Goal: Task Accomplishment & Management: Manage account settings

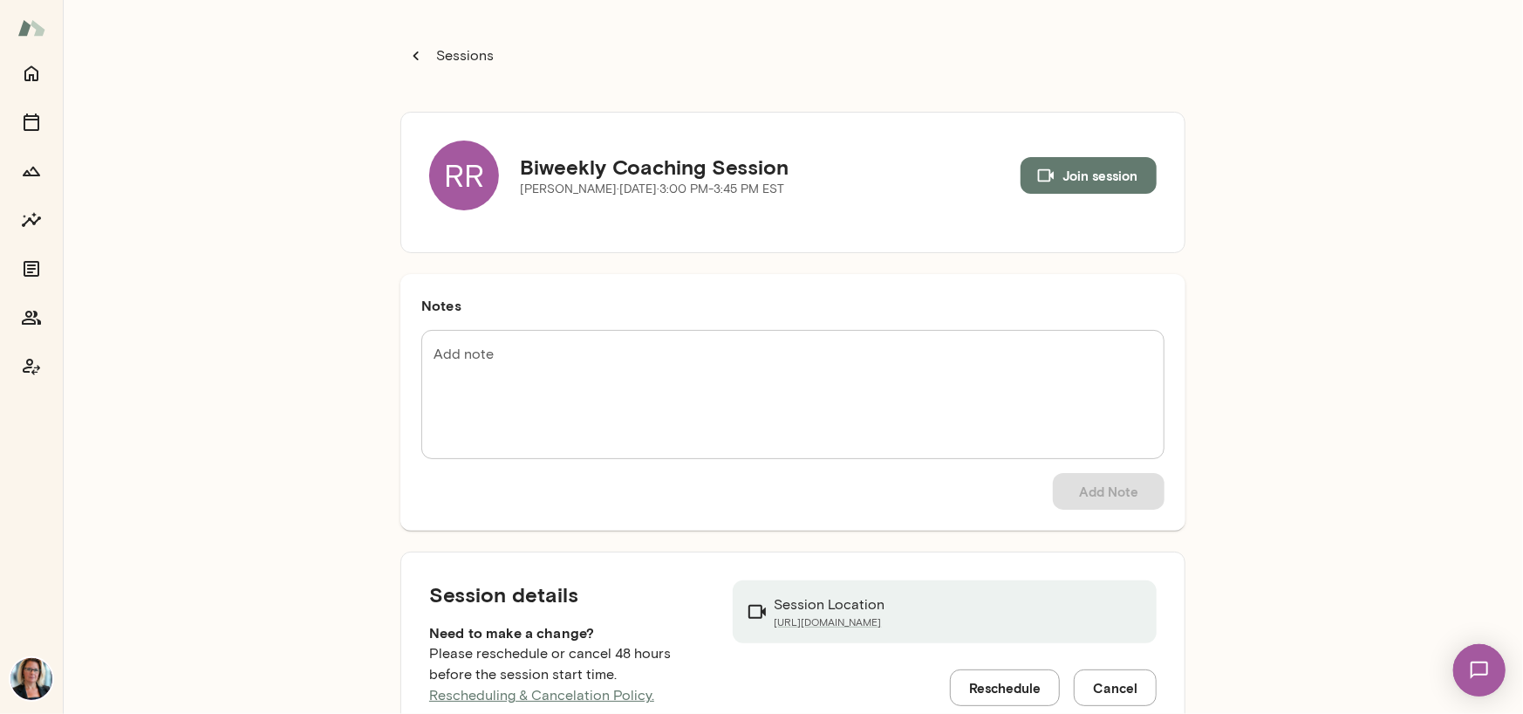
click at [448, 173] on div "RR" at bounding box center [464, 175] width 70 height 70
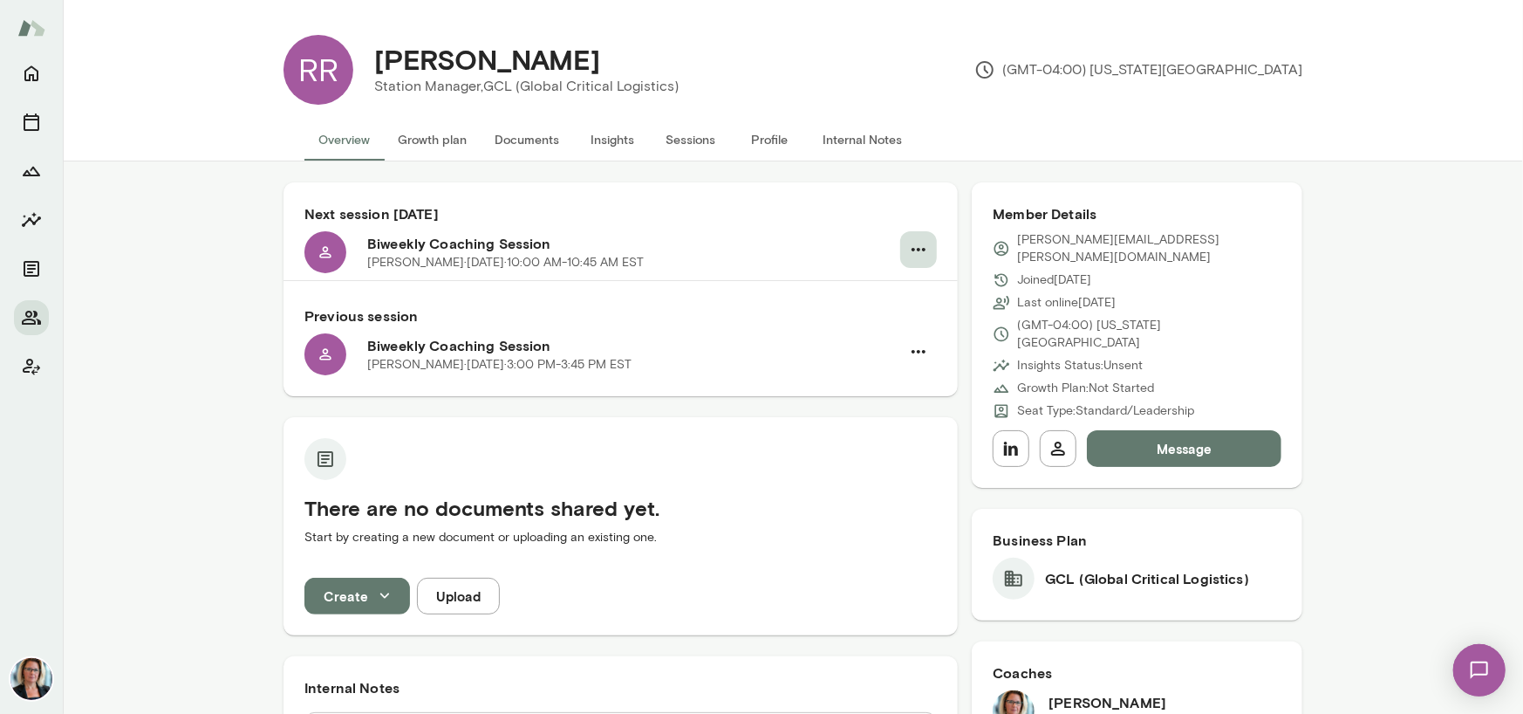
click at [913, 250] on icon "button" at bounding box center [919, 249] width 14 height 3
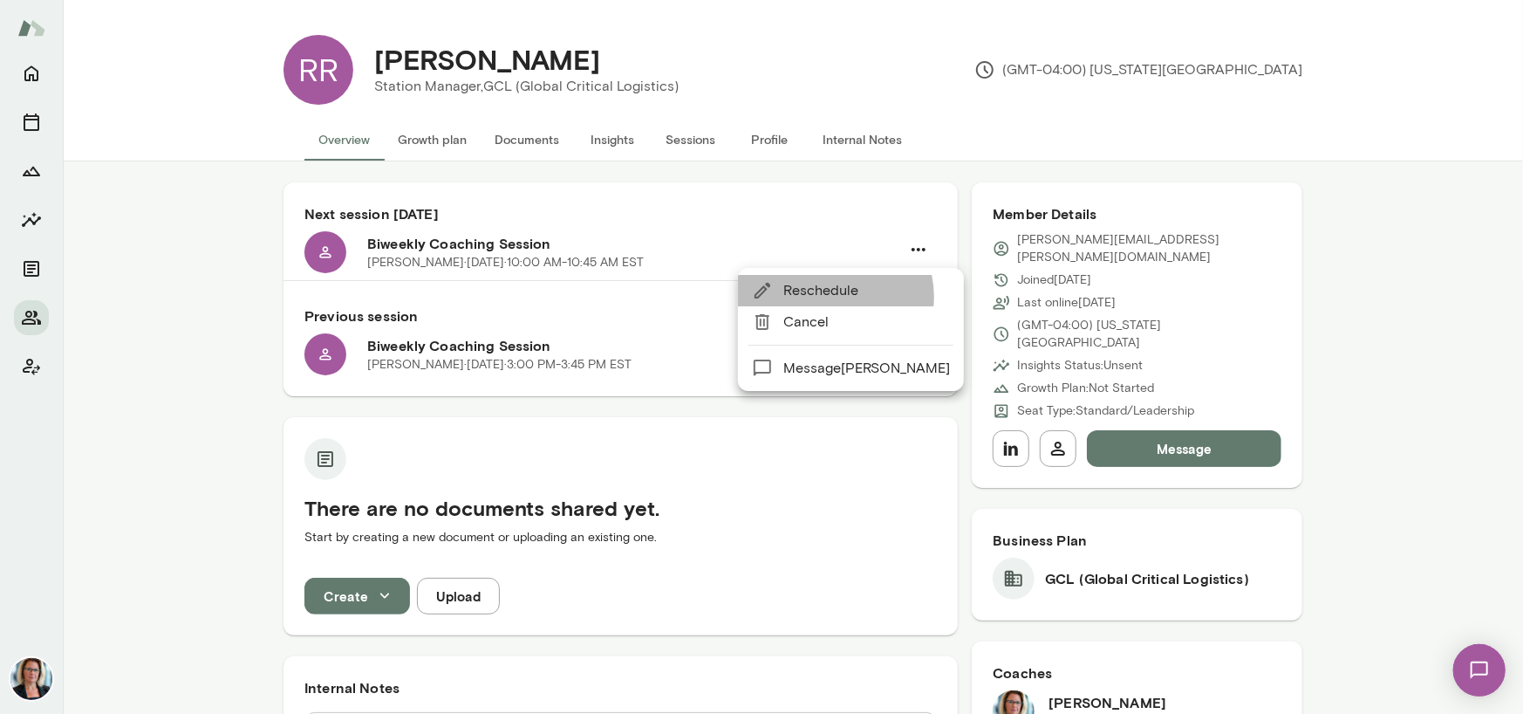
click at [832, 297] on span "Reschedule" at bounding box center [866, 290] width 167 height 21
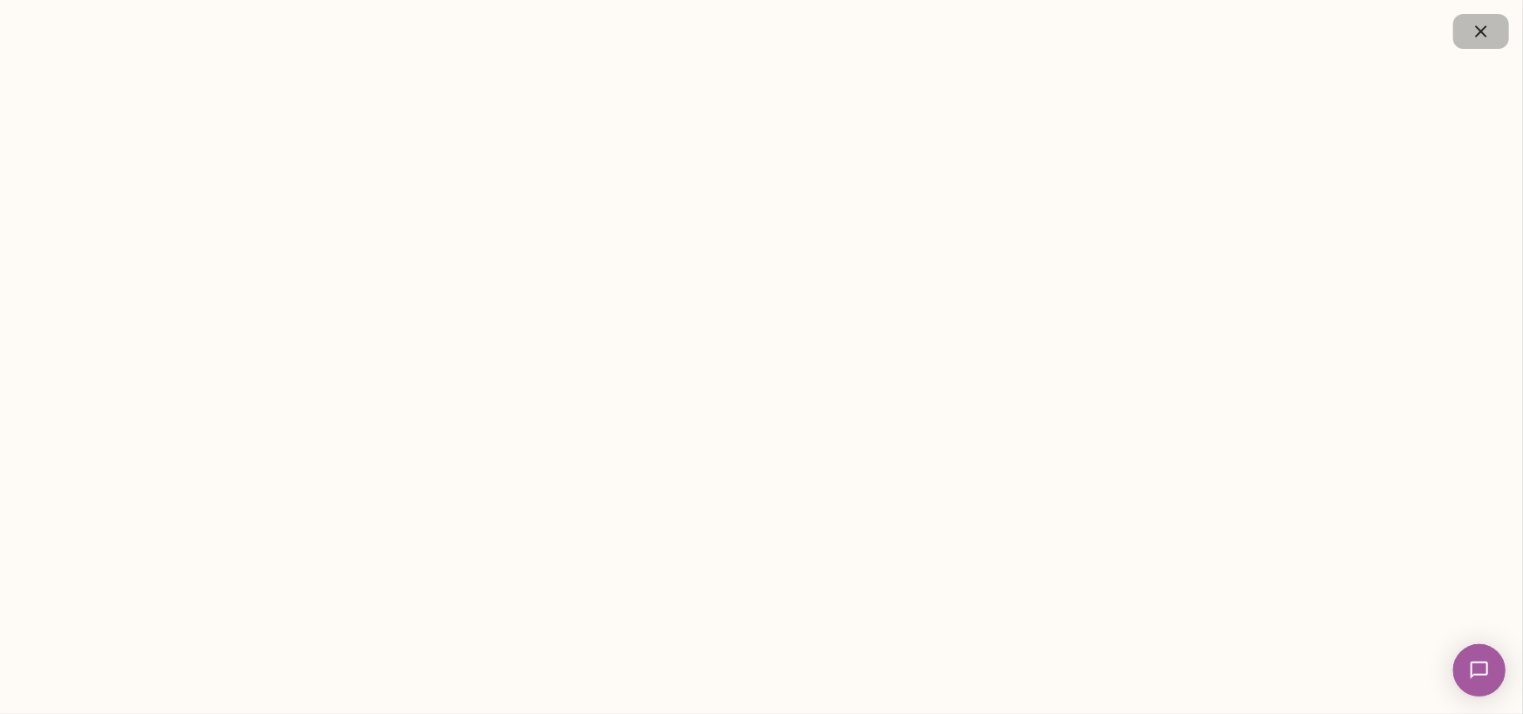
click at [1476, 29] on icon "button" at bounding box center [1481, 31] width 21 height 21
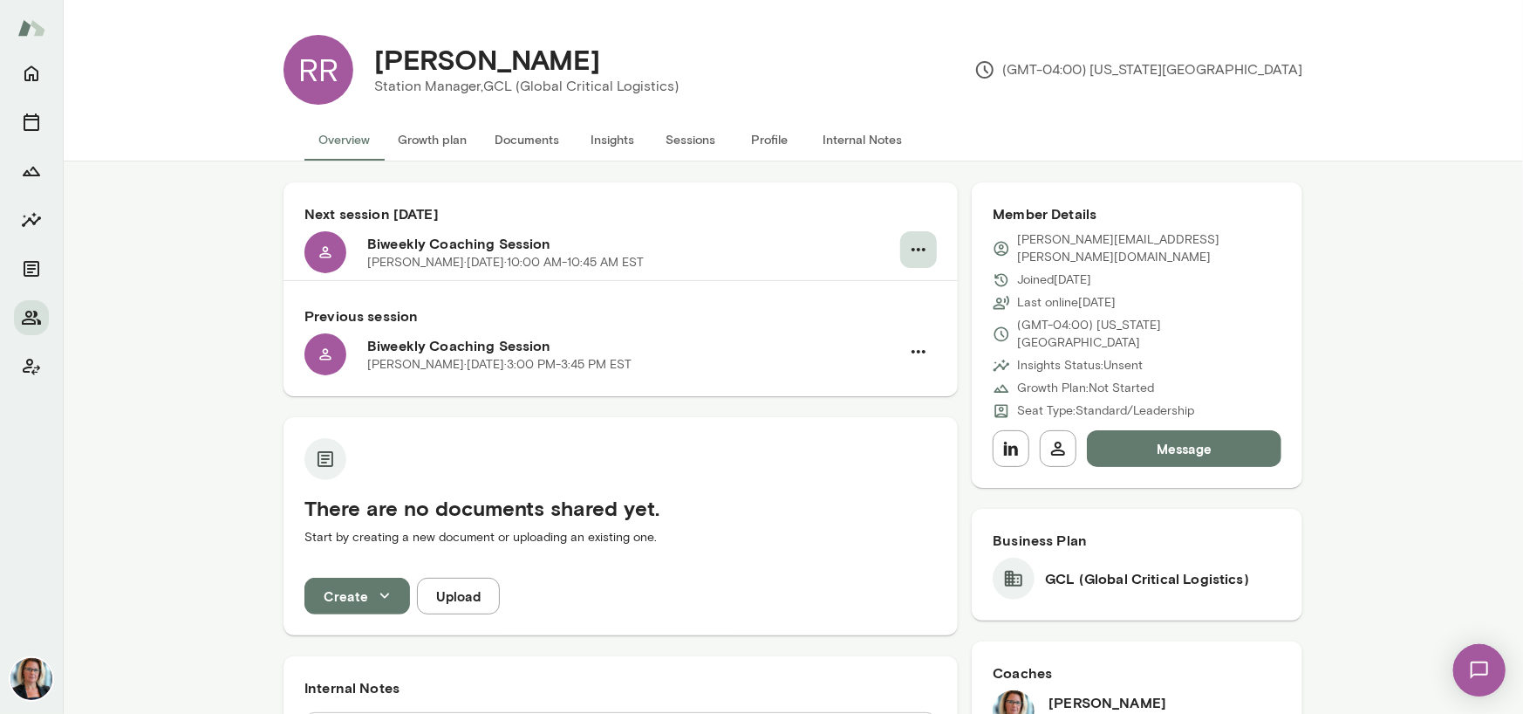
click at [916, 245] on icon "button" at bounding box center [918, 249] width 21 height 21
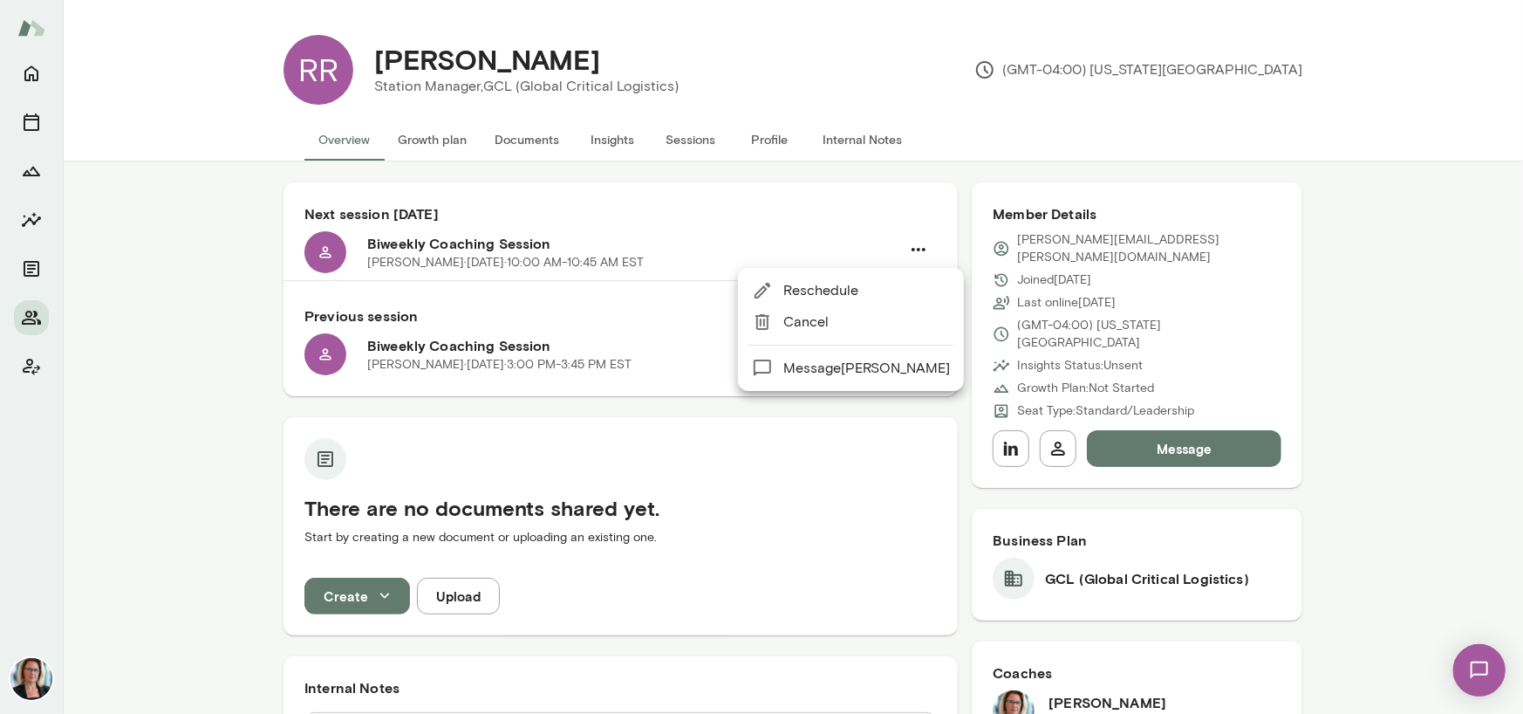
click at [817, 294] on span "Reschedule" at bounding box center [866, 290] width 167 height 21
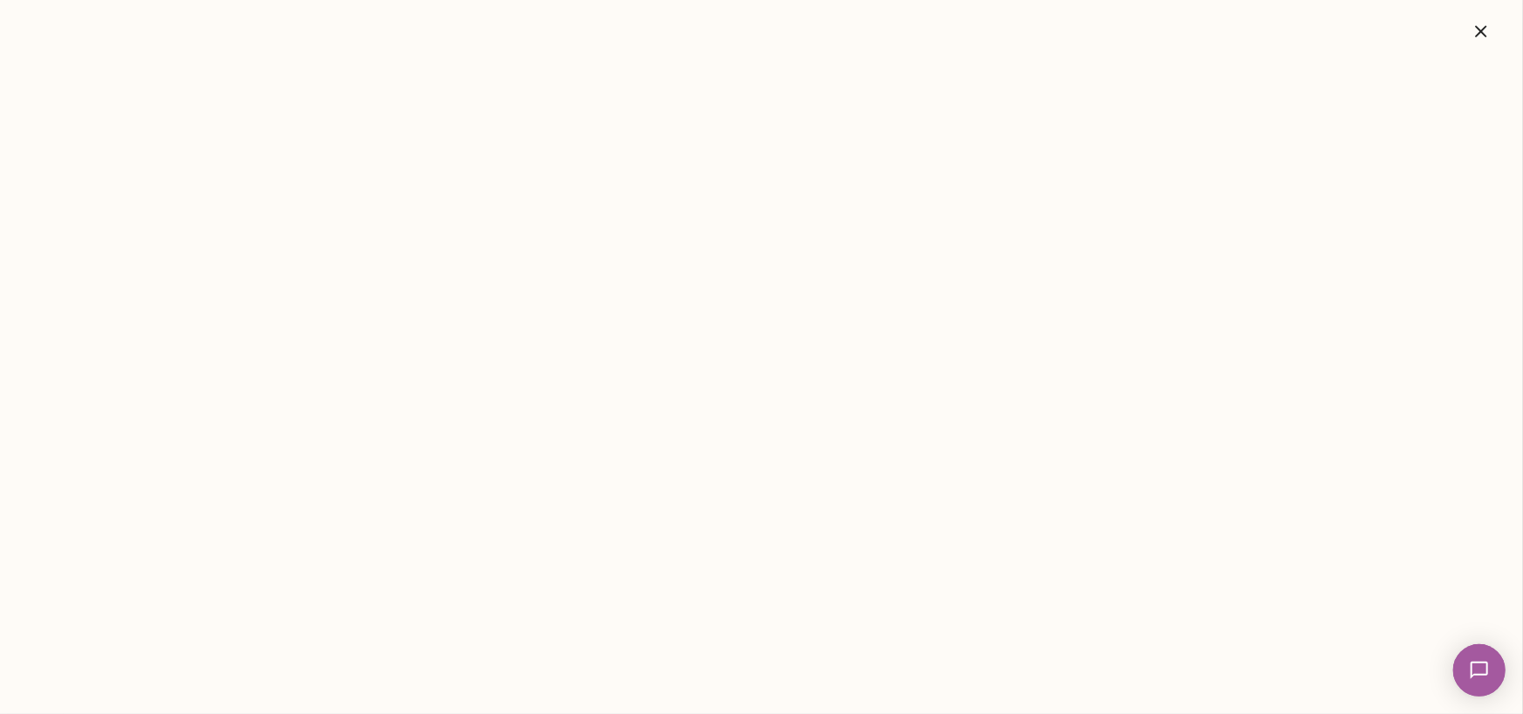
click at [1484, 28] on icon "button" at bounding box center [1480, 30] width 11 height 11
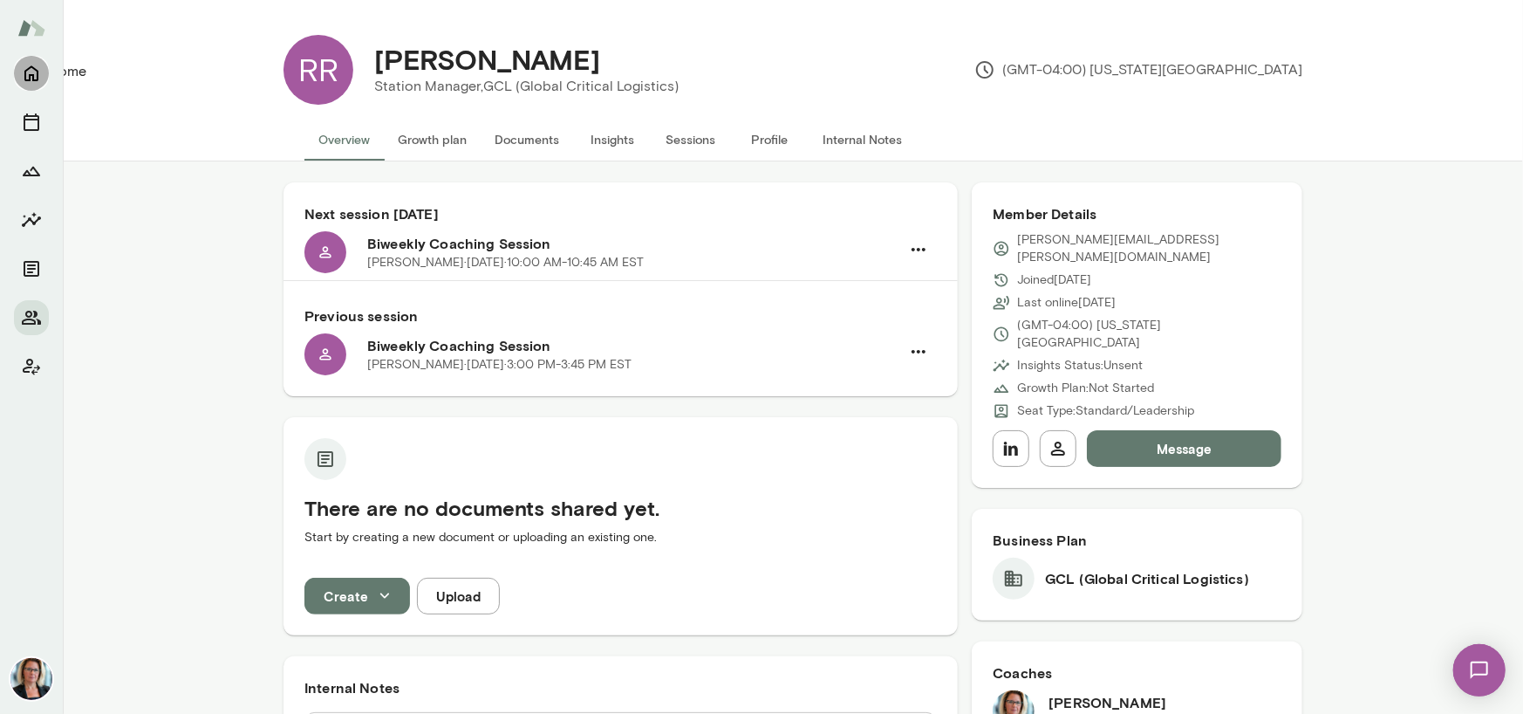
click at [18, 75] on button "Home" at bounding box center [31, 73] width 35 height 35
